Goal: Task Accomplishment & Management: Check status

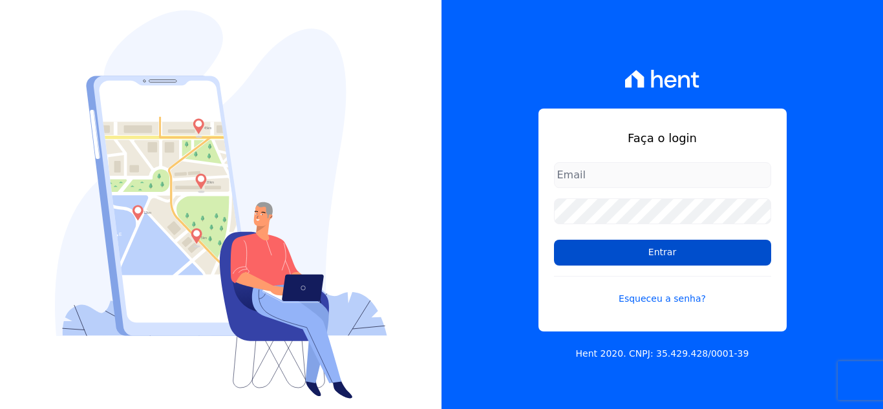
type input "[EMAIL_ADDRESS][DOMAIN_NAME]"
click at [607, 257] on input "Entrar" at bounding box center [662, 253] width 217 height 26
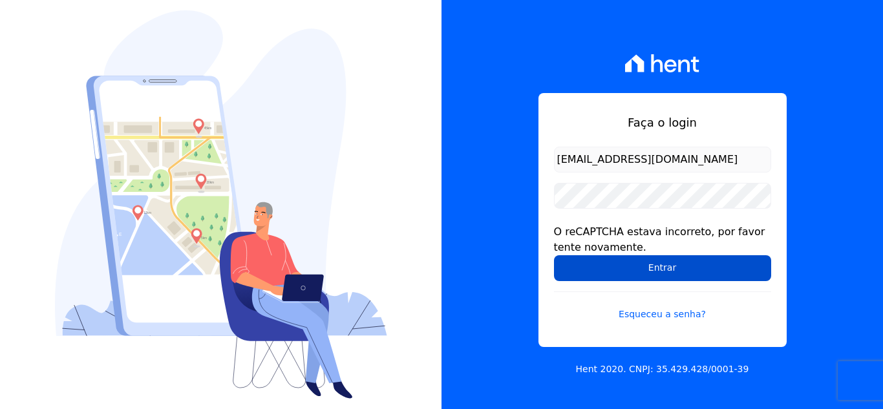
click at [659, 264] on input "Entrar" at bounding box center [662, 268] width 217 height 26
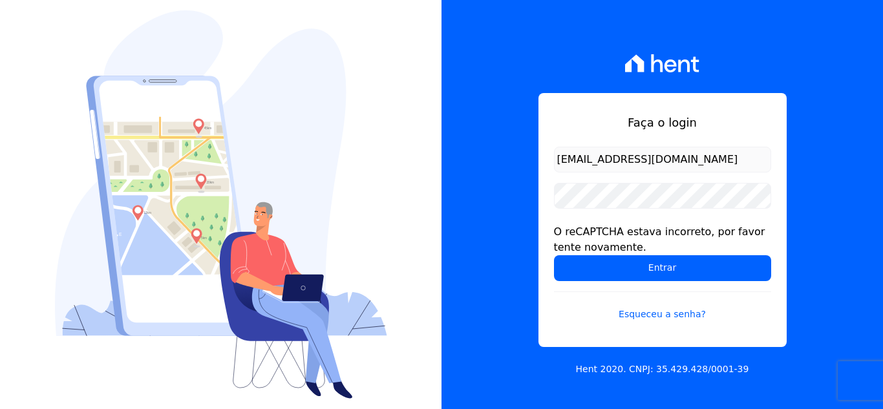
click at [660, 265] on input "Entrar" at bounding box center [662, 268] width 217 height 26
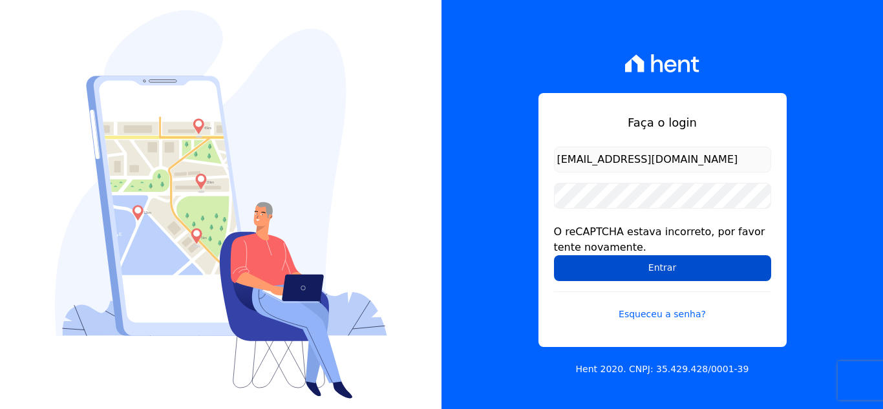
click at [683, 268] on input "Entrar" at bounding box center [662, 268] width 217 height 26
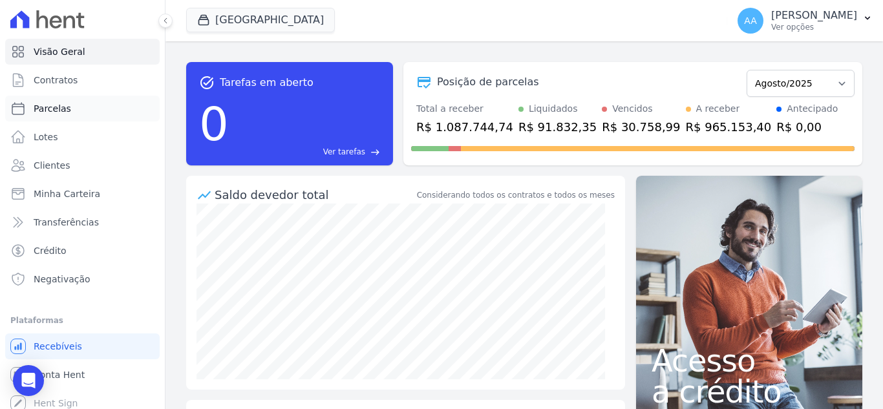
click at [84, 100] on link "Parcelas" at bounding box center [82, 109] width 155 height 26
click at [70, 108] on link "Parcelas" at bounding box center [82, 109] width 155 height 26
select select
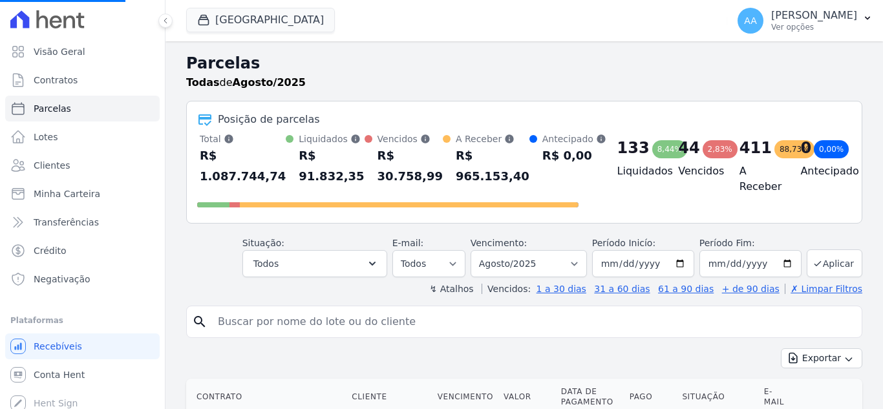
select select
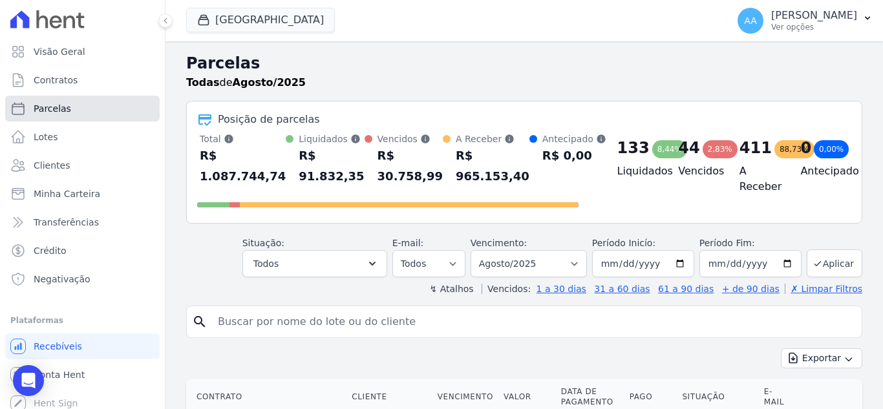
click at [66, 112] on span "Parcelas" at bounding box center [53, 108] width 38 height 13
select select
click at [66, 113] on span "Parcelas" at bounding box center [53, 108] width 38 height 13
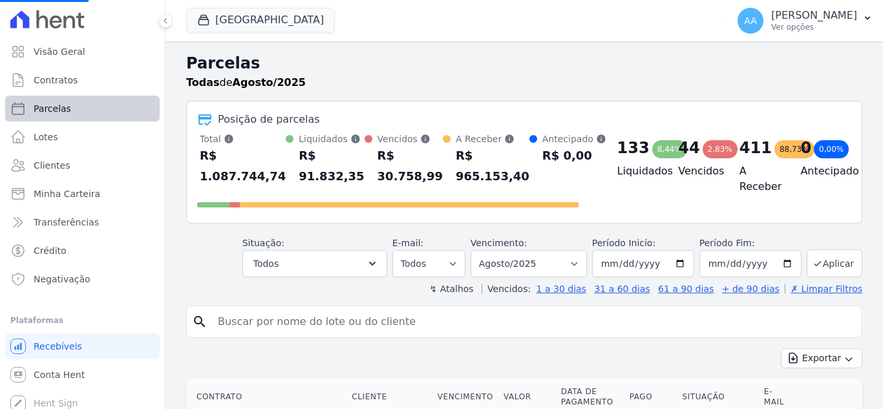
select select
click at [66, 113] on span "Parcelas" at bounding box center [53, 108] width 38 height 13
select select
click at [66, 113] on span "Parcelas" at bounding box center [53, 108] width 38 height 13
select select
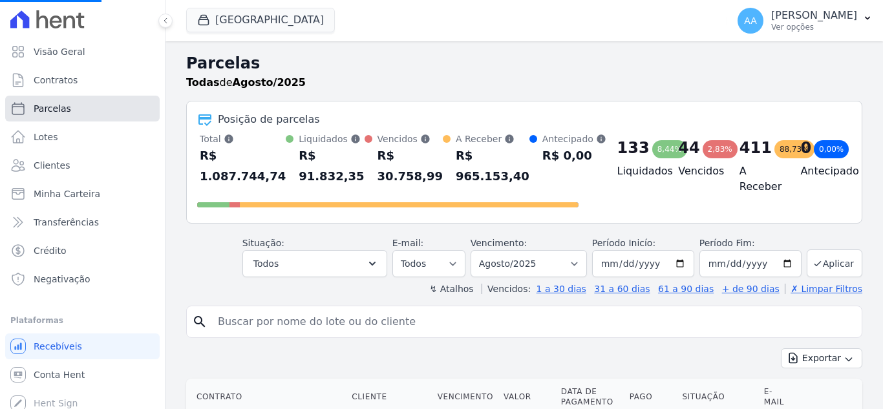
click at [66, 113] on span "Parcelas" at bounding box center [53, 108] width 38 height 13
select select
click at [66, 113] on span "Parcelas" at bounding box center [53, 108] width 38 height 13
select select
click at [63, 112] on span "Parcelas" at bounding box center [53, 108] width 38 height 13
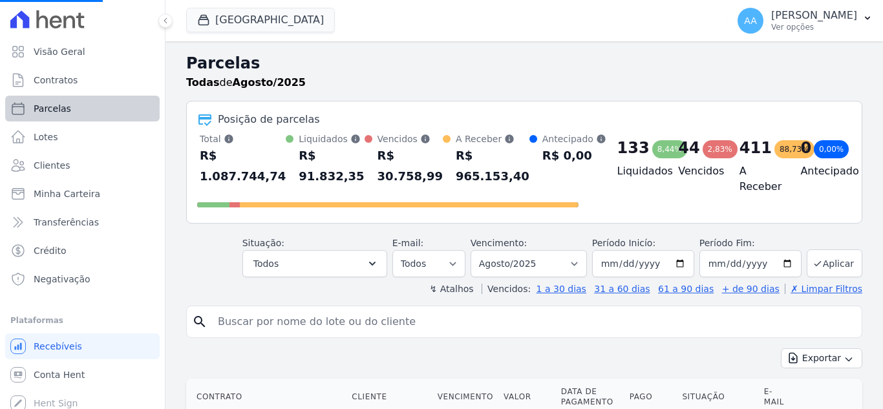
select select
click at [64, 133] on link "Lotes" at bounding box center [82, 137] width 155 height 26
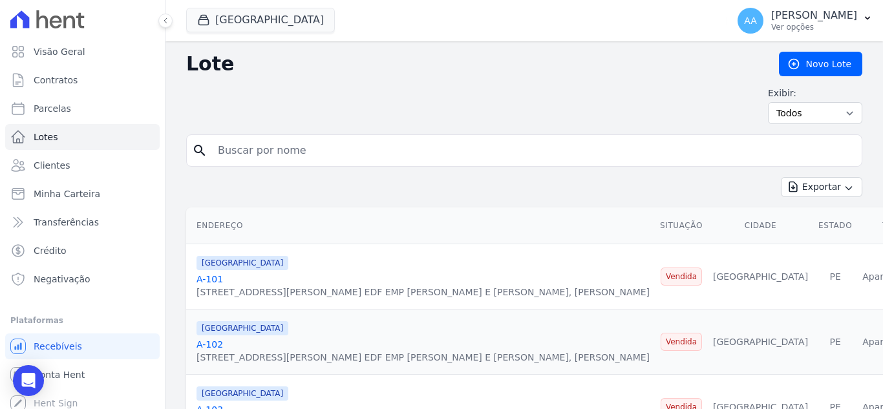
click at [383, 156] on input "search" at bounding box center [533, 151] width 647 height 26
paste input "[PERSON_NAME] [PERSON_NAME]"
type input "[PERSON_NAME] [PERSON_NAME]"
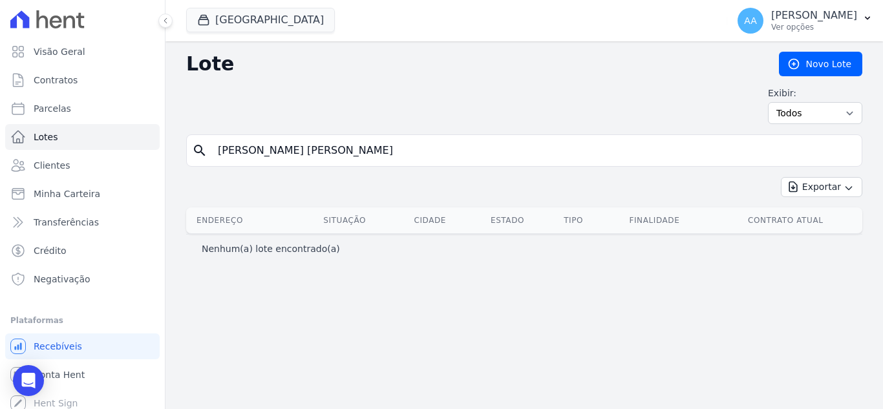
click at [287, 149] on input "[PERSON_NAME] [PERSON_NAME]" at bounding box center [533, 151] width 647 height 26
type input "[PERSON_NAME] [PERSON_NAME]"
click at [83, 113] on link "Parcelas" at bounding box center [82, 109] width 155 height 26
select select
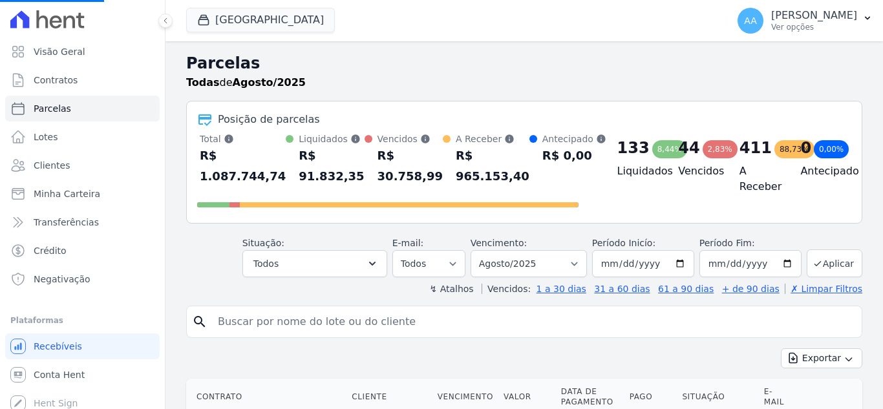
click at [318, 326] on input "search" at bounding box center [533, 322] width 647 height 26
select select
click at [318, 325] on input "search" at bounding box center [533, 322] width 647 height 26
paste input "[PERSON_NAME] [PERSON_NAME]"
type input "[PERSON_NAME] [PERSON_NAME]"
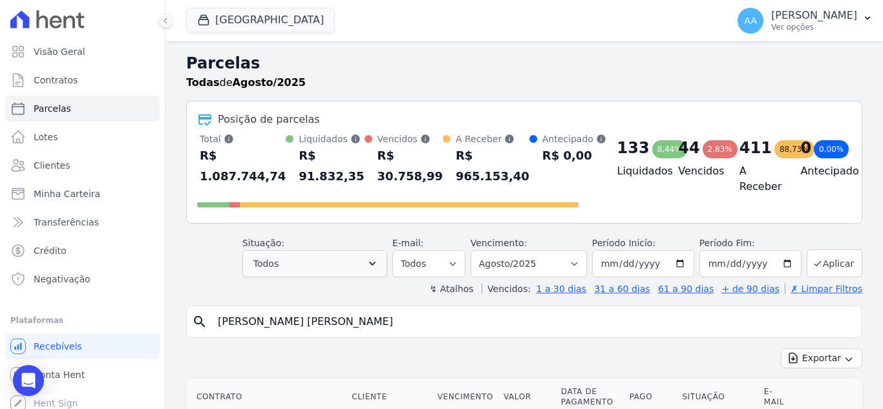
scroll to position [190, 0]
select select
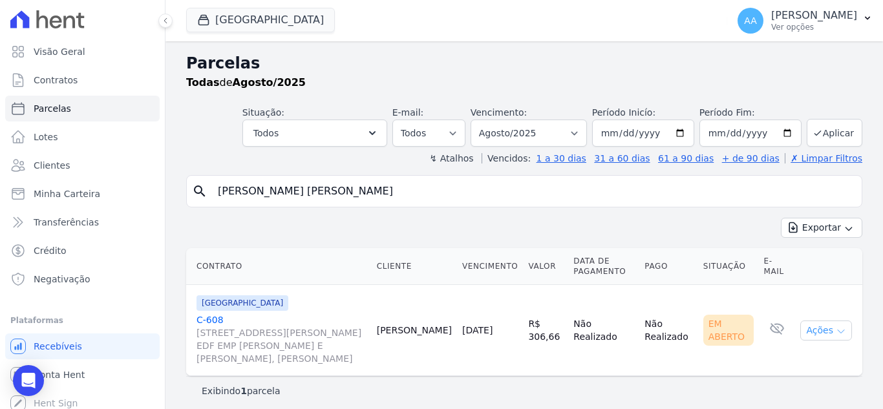
click at [836, 335] on icon "button" at bounding box center [841, 332] width 10 height 10
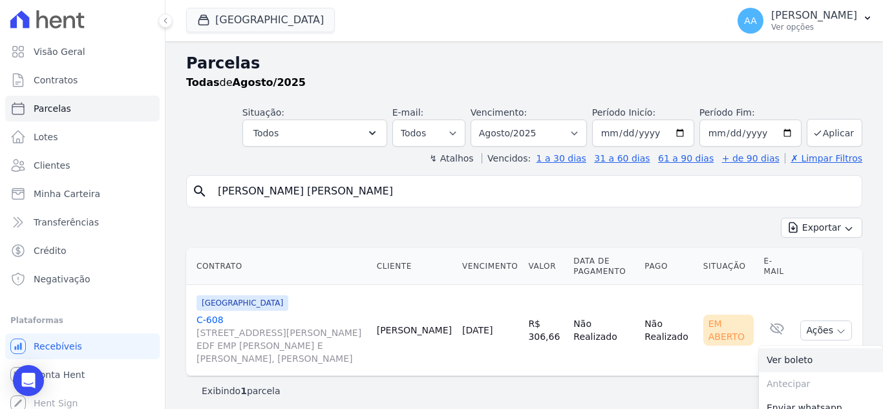
click at [763, 358] on link "Ver boleto" at bounding box center [821, 361] width 124 height 24
